Goal: Information Seeking & Learning: Learn about a topic

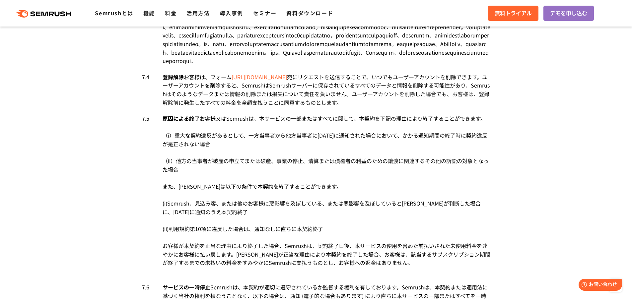
scroll to position [2390, 0]
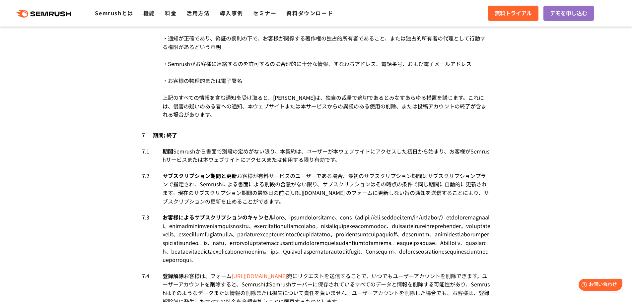
click at [180, 13] on ul "Semrushとは 機能 料金 活用方法 導入事例 セミナー 資料ダウンロード" at bounding box center [219, 13] width 248 height 9
click at [168, 13] on link "料金" at bounding box center [171, 13] width 12 height 8
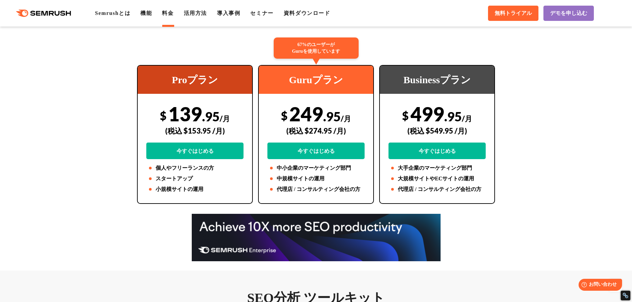
scroll to position [46, 0]
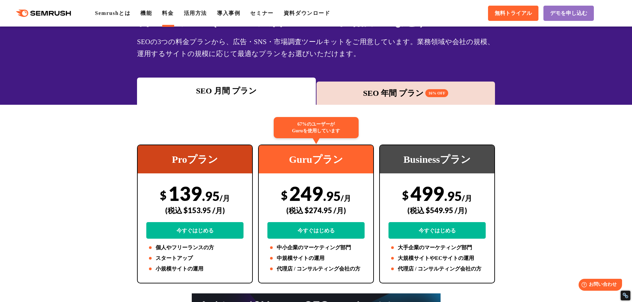
click at [349, 102] on div "SEO 年間 プラン 16% OFF" at bounding box center [406, 93] width 179 height 23
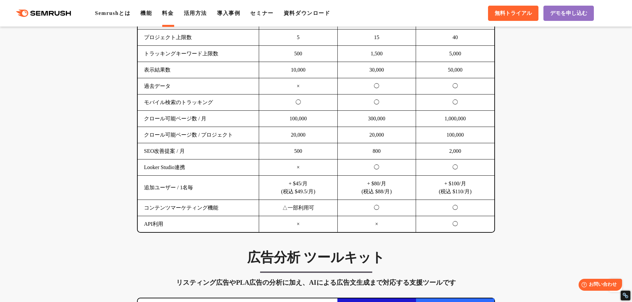
scroll to position [511, 0]
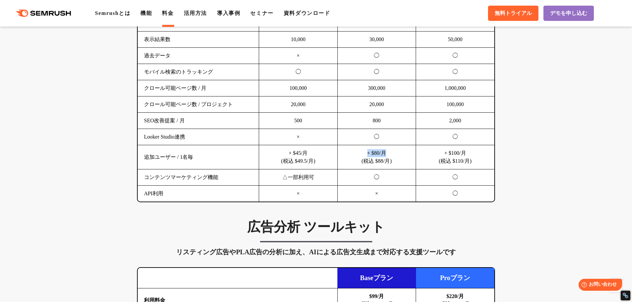
drag, startPoint x: 362, startPoint y: 151, endPoint x: 390, endPoint y: 151, distance: 28.2
click at [390, 151] on td "+ $80/月 (税込 $88/月)" at bounding box center [377, 157] width 79 height 24
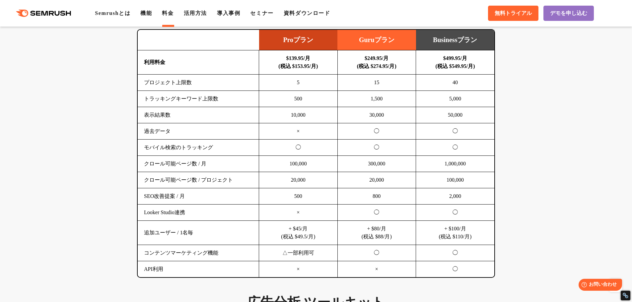
scroll to position [424, 0]
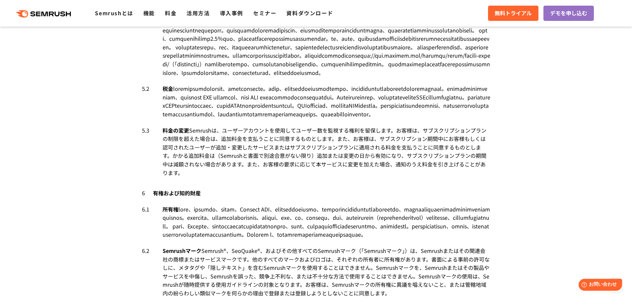
scroll to position [1937, 0]
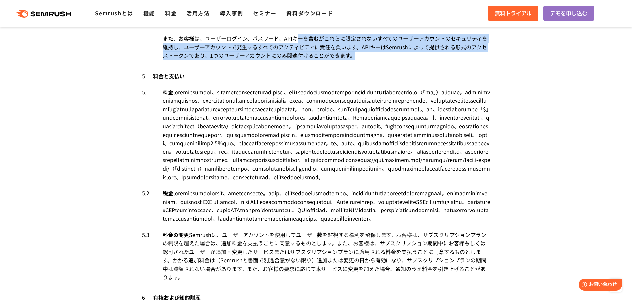
scroll to position [1771, 0]
